Goal: Transaction & Acquisition: Book appointment/travel/reservation

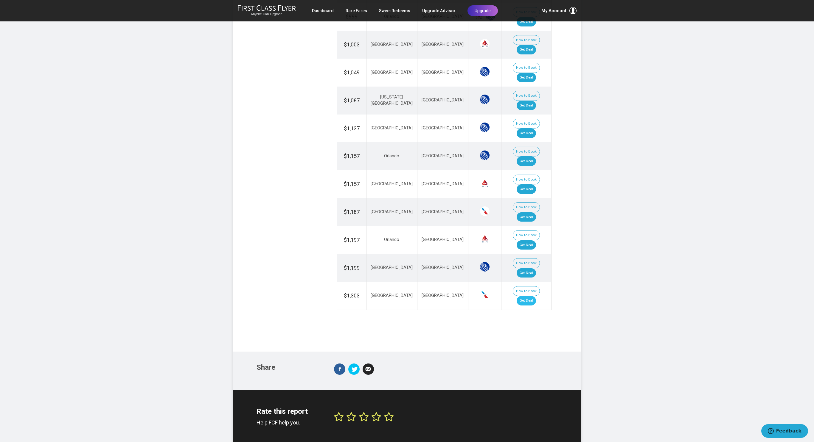
scroll to position [500, 0]
click at [526, 72] on button "How to Book" at bounding box center [525, 67] width 27 height 10
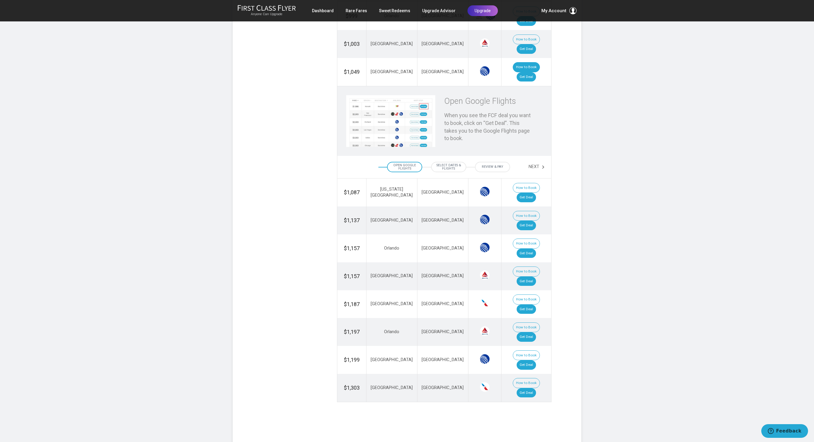
click at [518, 72] on button "How to Book" at bounding box center [525, 67] width 27 height 10
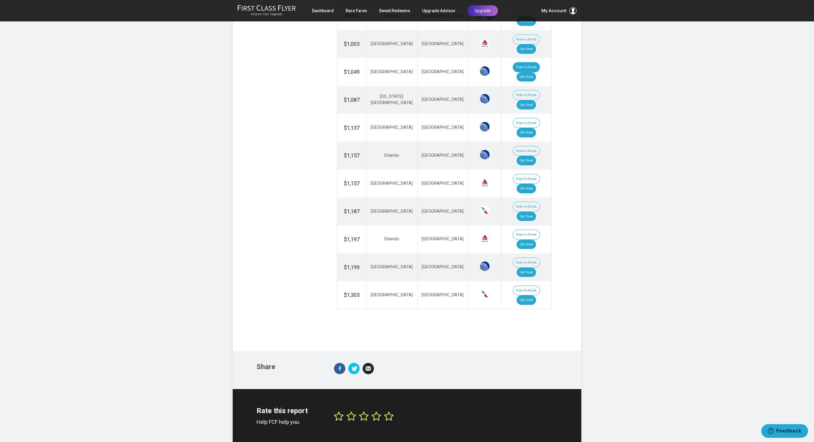
click at [518, 72] on button "How to Book" at bounding box center [525, 67] width 27 height 10
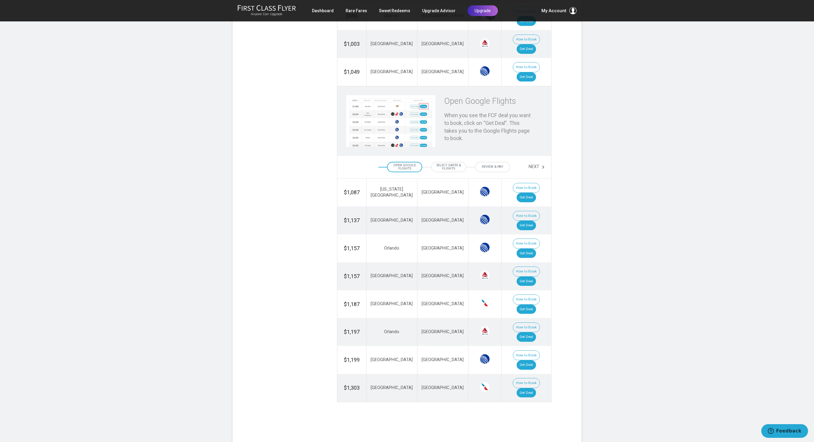
click at [478, 156] on div "Open Google Flights When you see the FCF deal you want to book, click on “Get D…" at bounding box center [444, 121] width 214 height 70
click at [534, 172] on button "Next" at bounding box center [536, 167] width 17 height 10
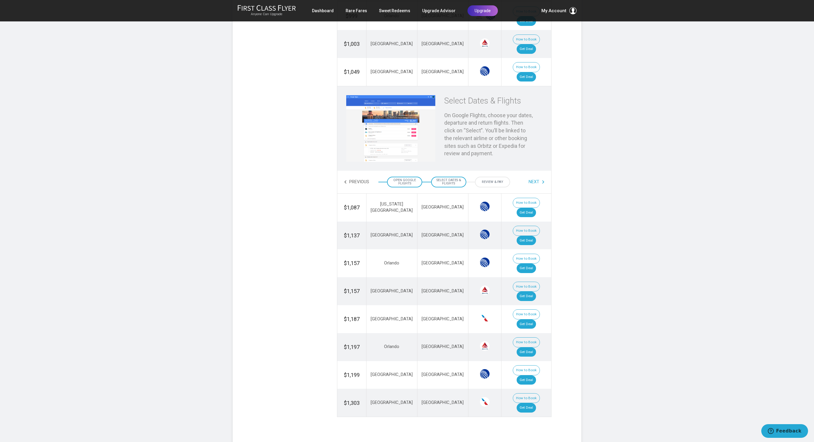
click at [538, 187] on button "Next" at bounding box center [536, 182] width 17 height 10
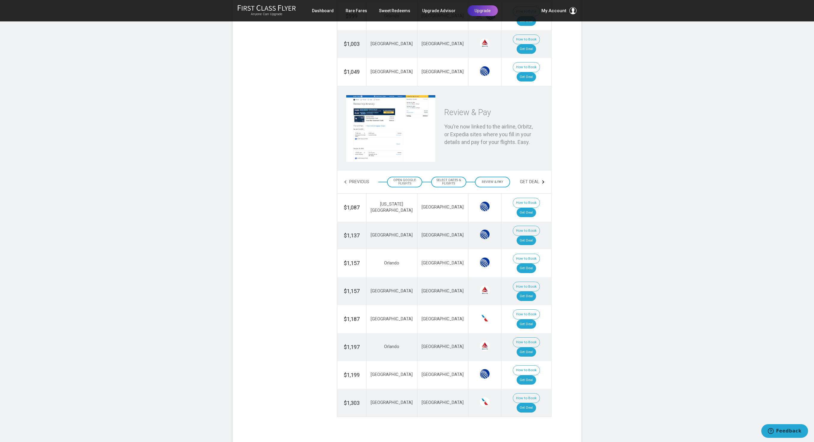
click at [538, 187] on link "Get Deal" at bounding box center [532, 182] width 25 height 10
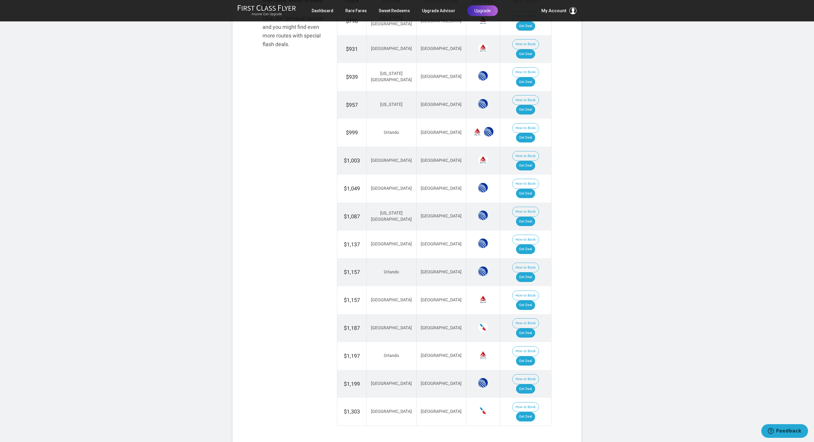
scroll to position [381, 0]
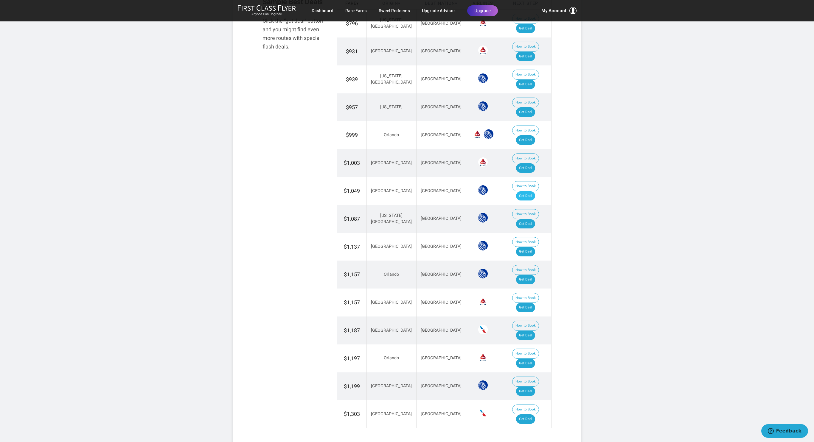
click at [528, 201] on link "Get Deal" at bounding box center [525, 196] width 19 height 10
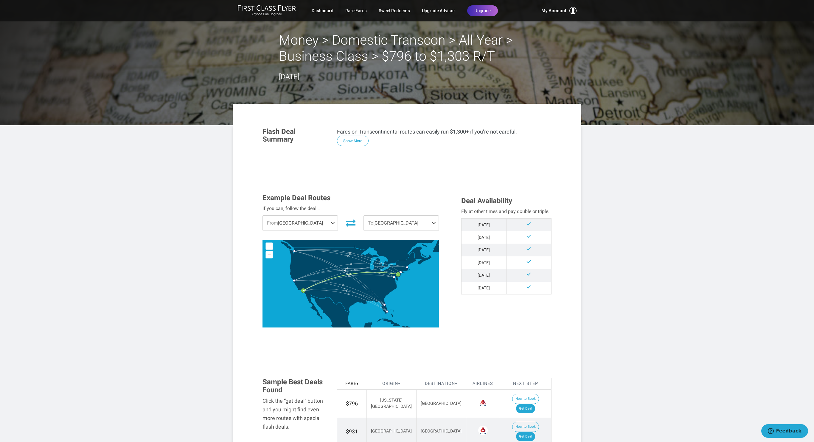
scroll to position [0, 0]
